Goal: Navigation & Orientation: Find specific page/section

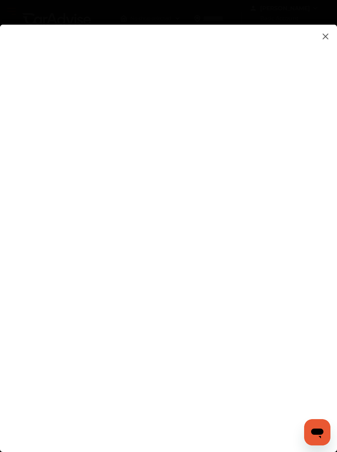
click at [327, 34] on img at bounding box center [326, 36] width 10 height 10
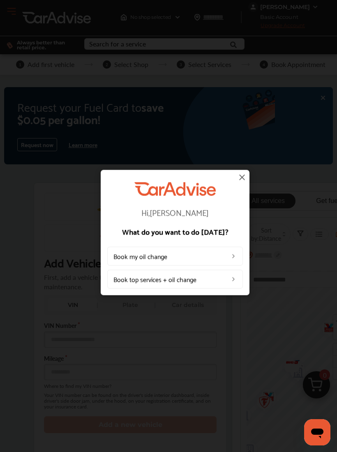
scroll to position [2, 0]
click at [248, 174] on div "Hi, [PERSON_NAME] What do you want to do [DATE]? Book my oil change Book top se…" at bounding box center [175, 232] width 149 height 125
click at [246, 181] on img at bounding box center [242, 177] width 10 height 10
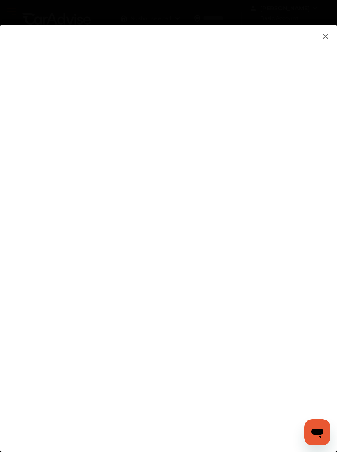
click at [325, 40] on img at bounding box center [326, 36] width 10 height 10
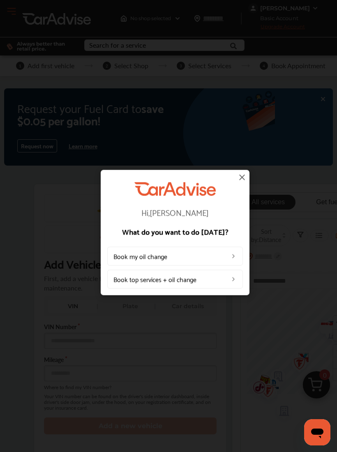
click at [243, 179] on img at bounding box center [242, 177] width 10 height 10
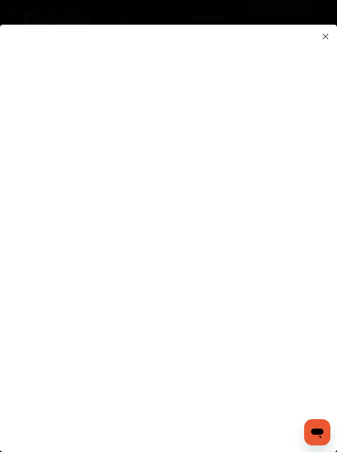
click at [326, 37] on img at bounding box center [326, 36] width 10 height 10
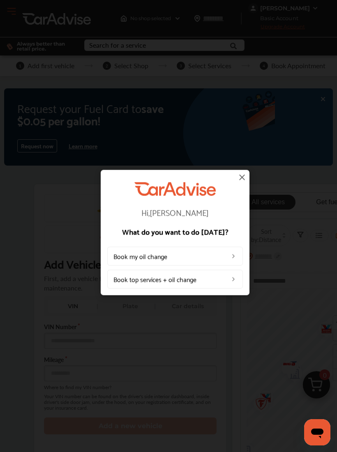
click at [246, 175] on img at bounding box center [242, 177] width 10 height 10
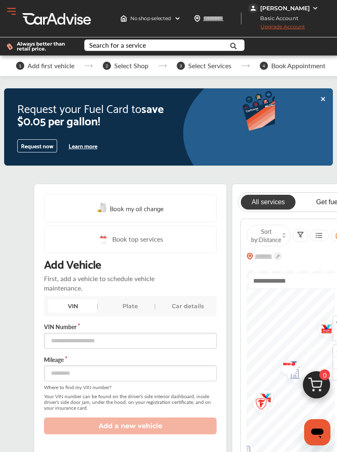
click at [14, 13] on button "Open Menu" at bounding box center [11, 11] width 12 height 12
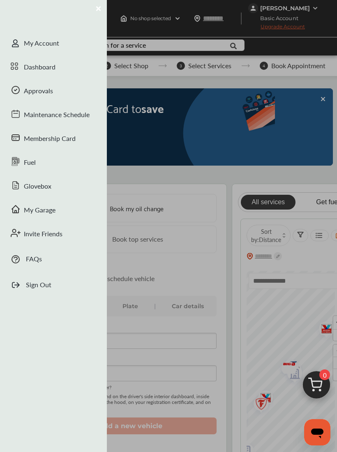
click at [49, 70] on div "Dashboard" at bounding box center [53, 68] width 107 height 24
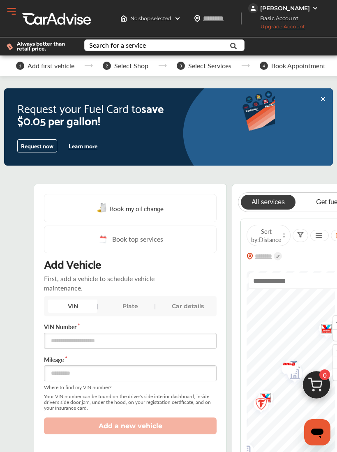
click at [293, 9] on div "[PERSON_NAME]" at bounding box center [285, 8] width 50 height 7
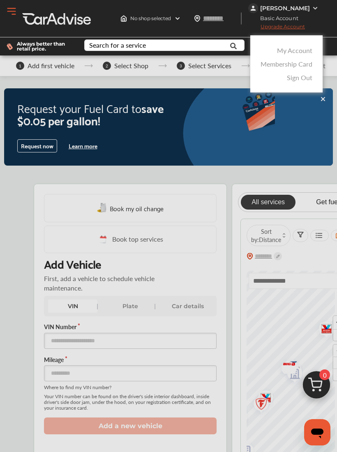
click at [305, 53] on link "My Account" at bounding box center [294, 50] width 35 height 9
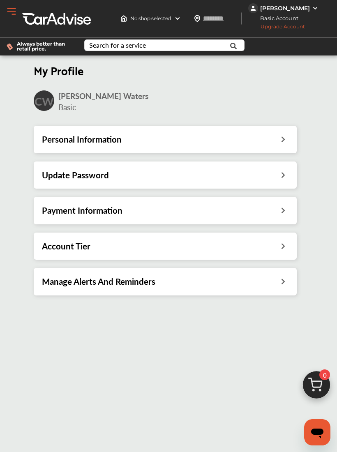
click at [13, 16] on button "Open Menu" at bounding box center [11, 11] width 12 height 12
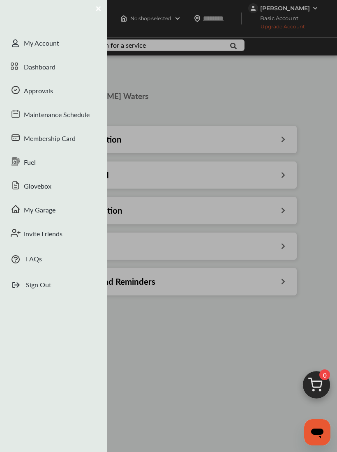
click at [51, 66] on div "Dashboard" at bounding box center [53, 68] width 107 height 24
